Goal: Information Seeking & Learning: Learn about a topic

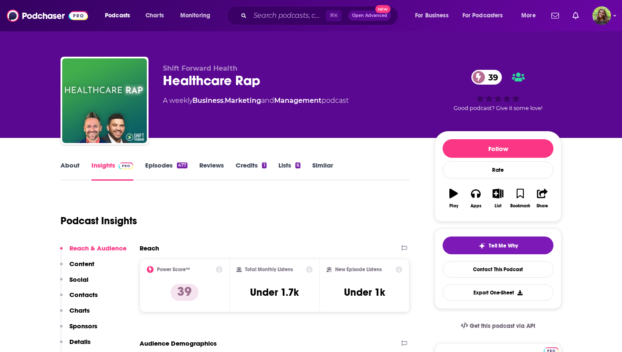
click at [73, 165] on link "About" at bounding box center [70, 170] width 19 height 19
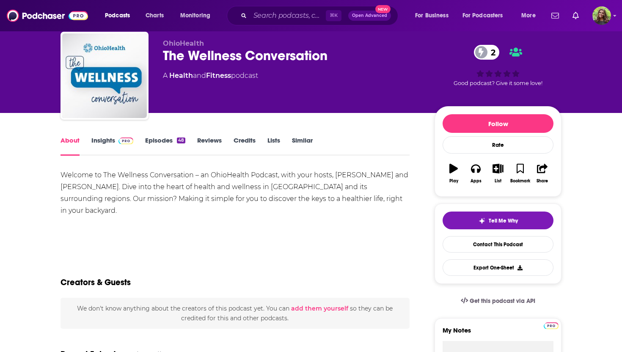
scroll to position [30, 0]
